Goal: Transaction & Acquisition: Book appointment/travel/reservation

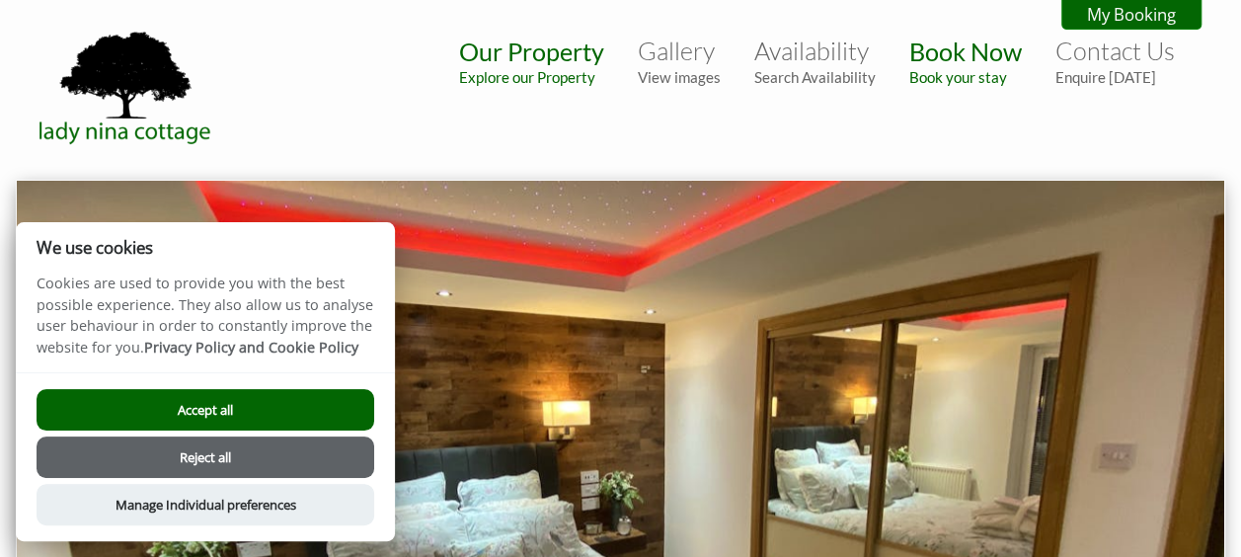
click at [263, 413] on button "Accept all" at bounding box center [206, 409] width 338 height 41
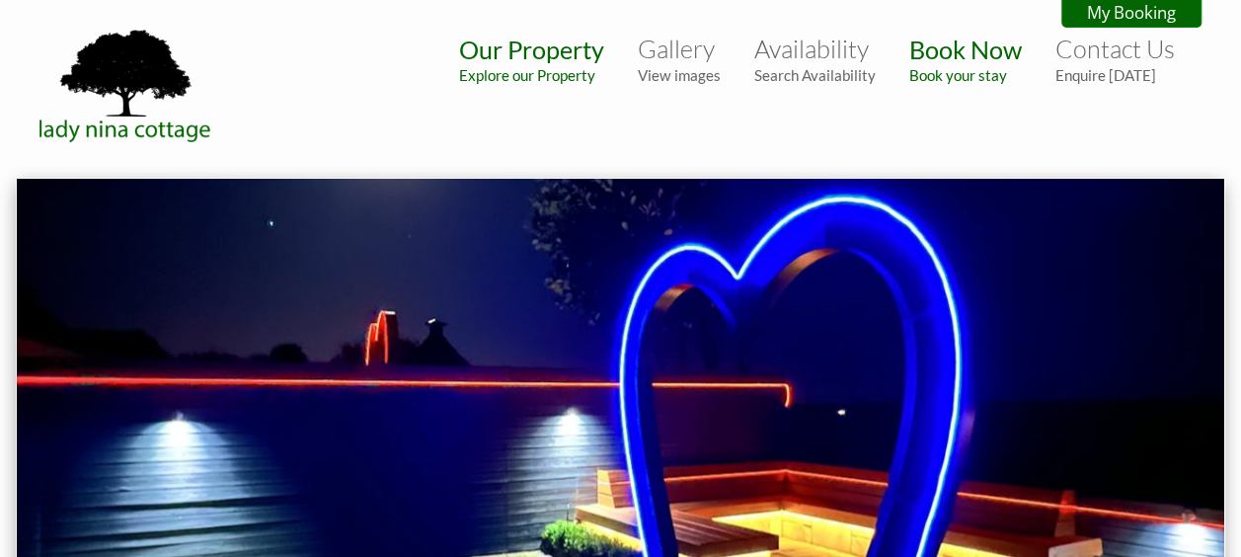
click at [836, 47] on link "Availability Search Availability" at bounding box center [814, 59] width 121 height 50
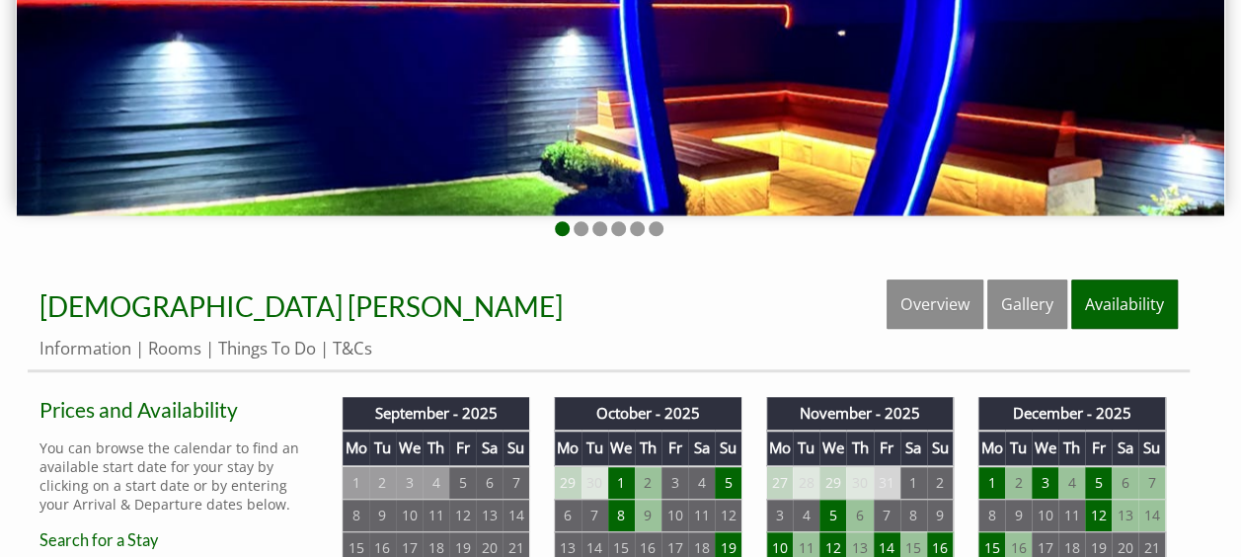
scroll to position [614, 0]
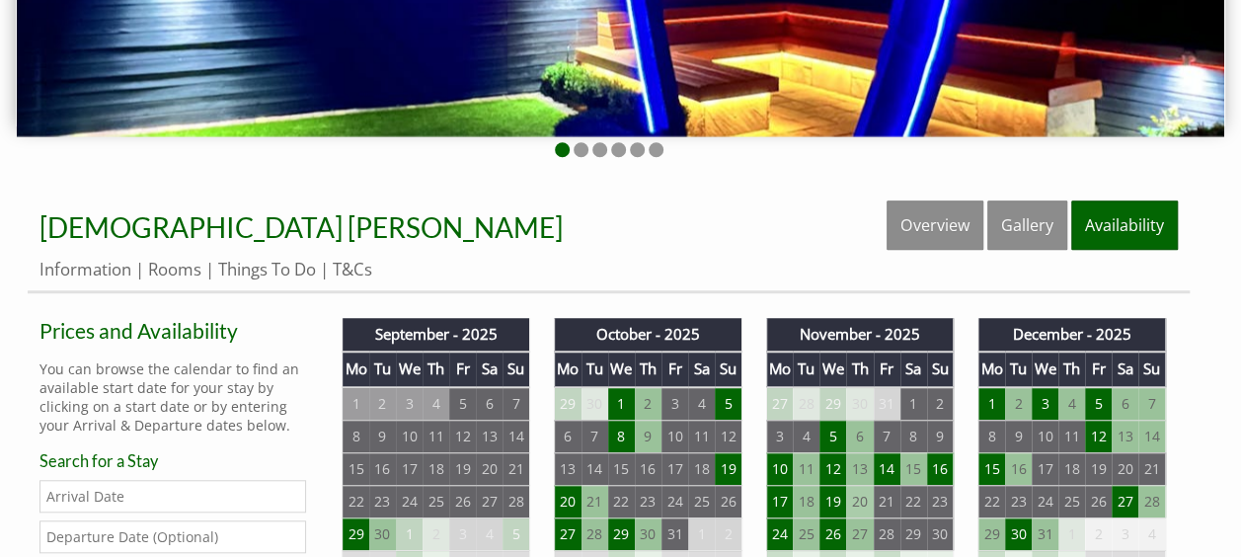
click at [857, 504] on td "20" at bounding box center [859, 501] width 27 height 33
click at [855, 496] on td "20" at bounding box center [859, 501] width 27 height 33
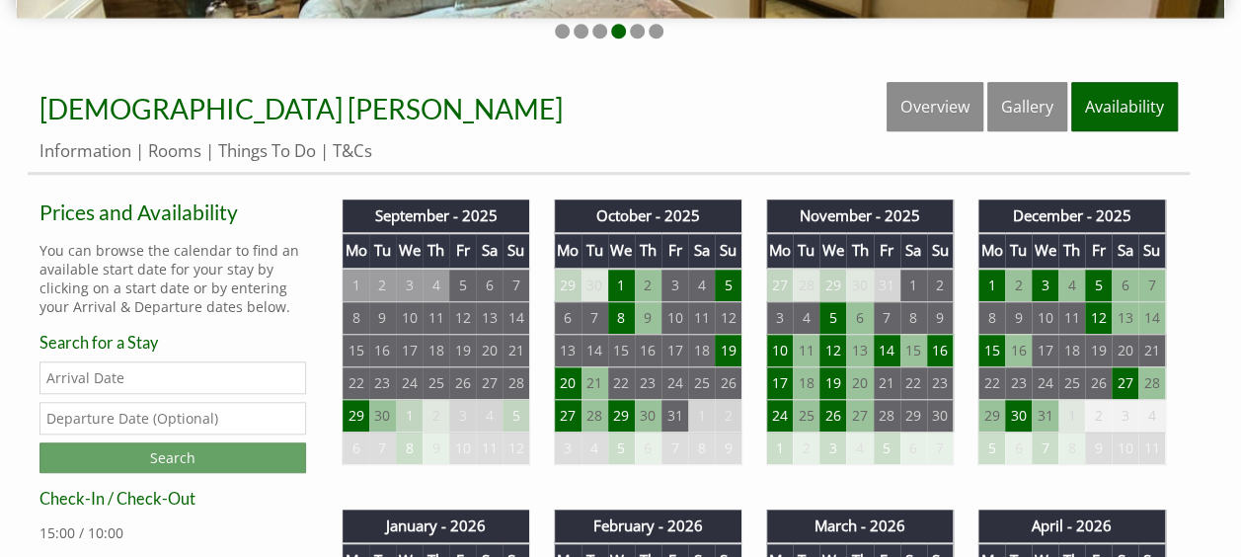
scroll to position [825, 0]
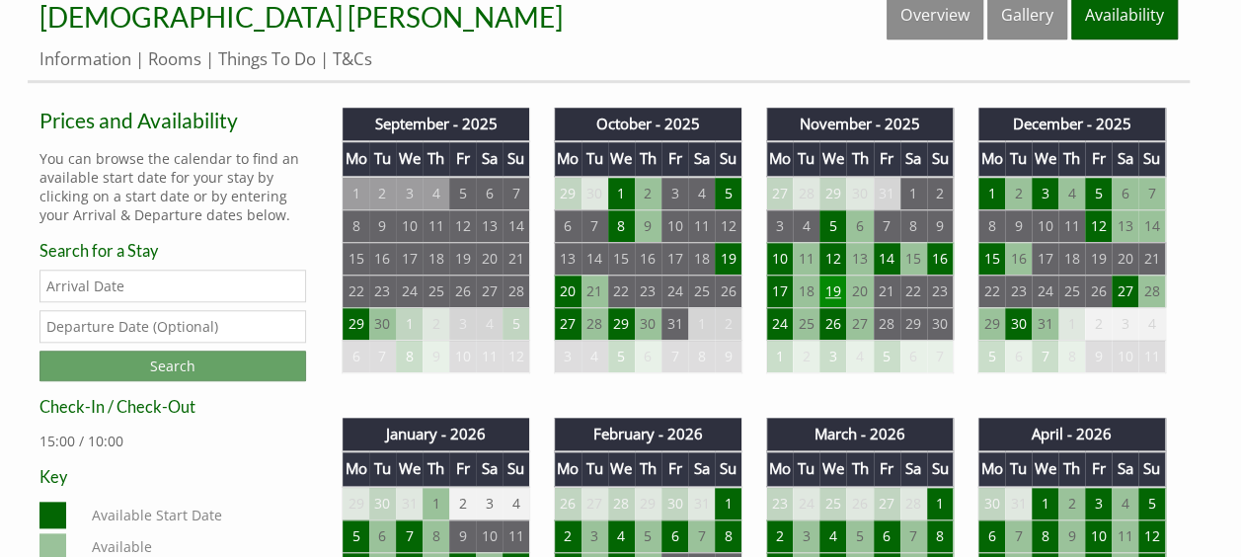
click at [836, 292] on td "19" at bounding box center [833, 291] width 27 height 33
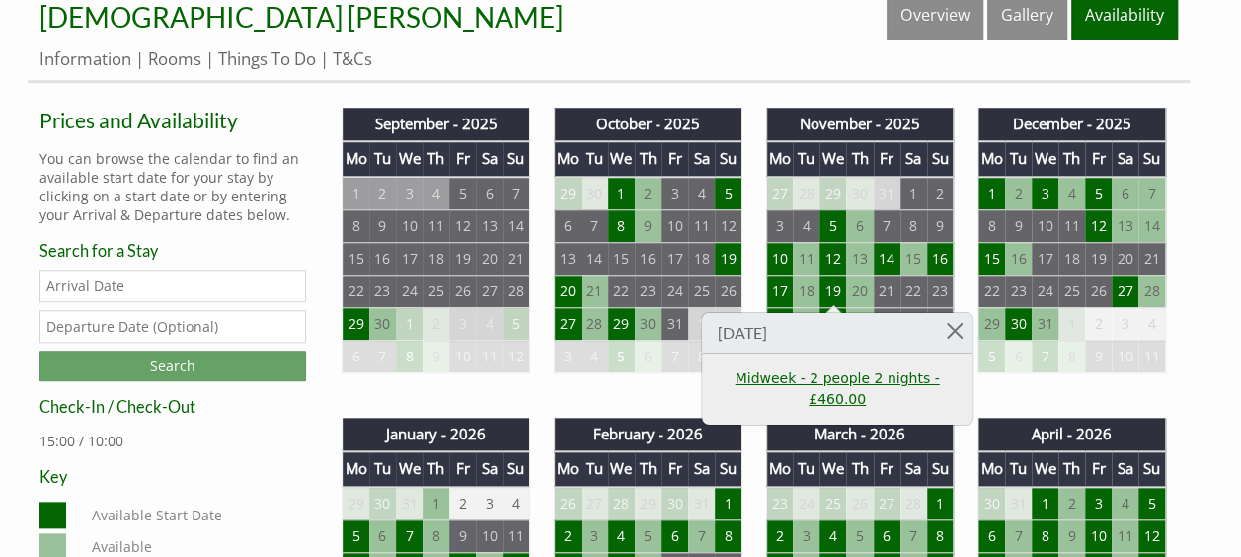
click at [827, 381] on link "Midweek - 2 people 2 nights - £460.00" at bounding box center [837, 388] width 243 height 41
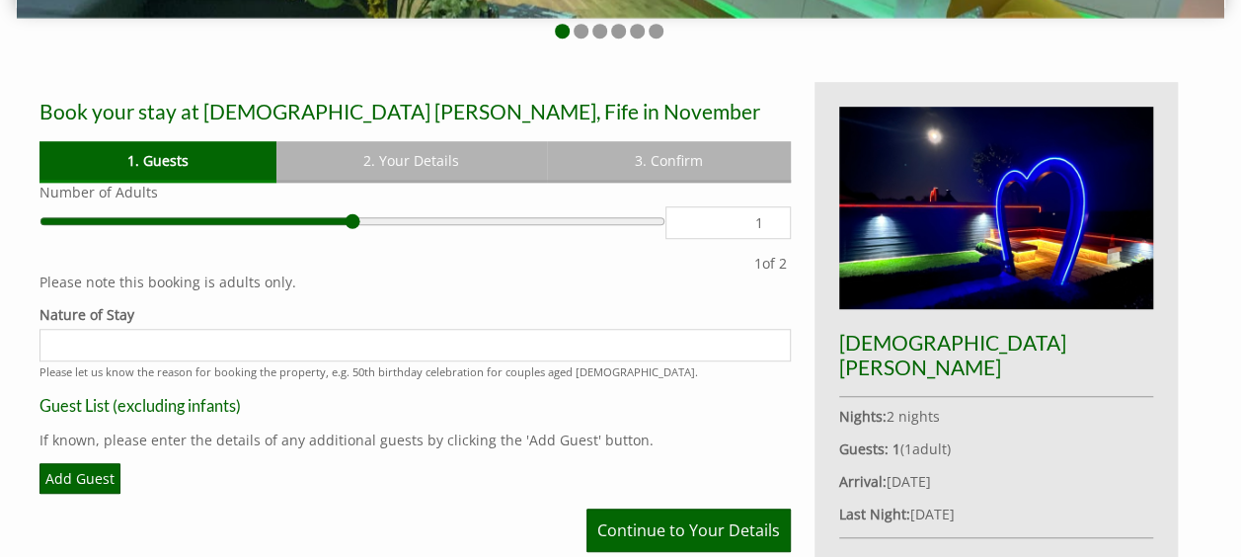
scroll to position [592, 0]
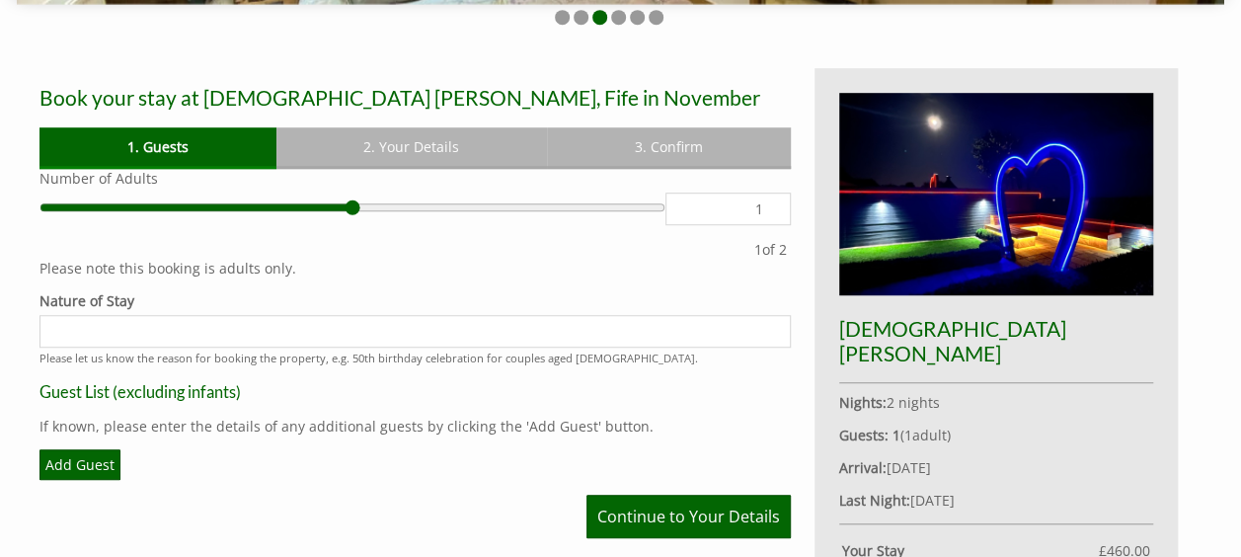
click at [97, 334] on input "Nature of Stay" at bounding box center [414, 331] width 751 height 33
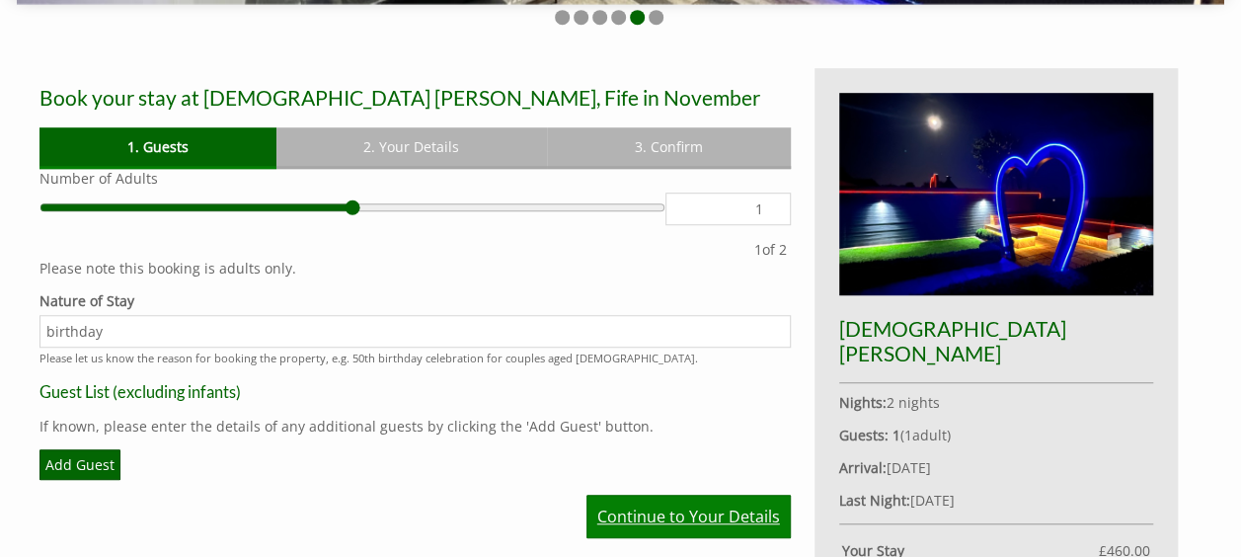
type input "birthday"
click at [660, 527] on link "Continue to Your Details" at bounding box center [689, 516] width 204 height 43
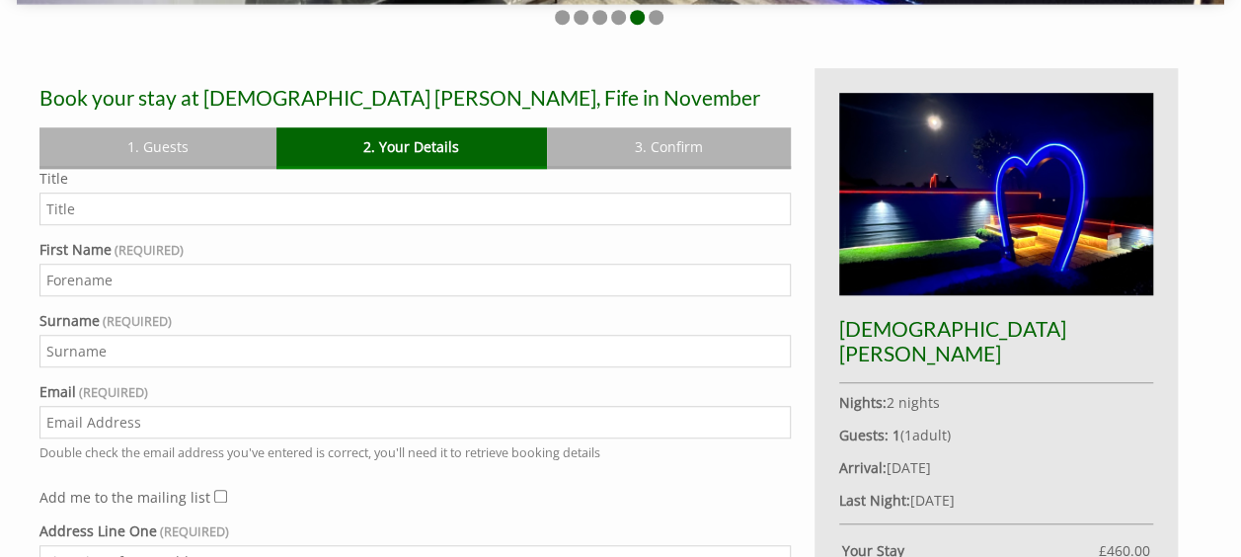
scroll to position [660, 0]
